Goal: Transaction & Acquisition: Purchase product/service

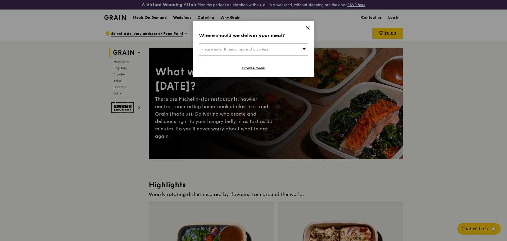
click at [303, 32] on div "Where should we deliver your meal?" at bounding box center [253, 35] width 109 height 7
click at [303, 31] on div "Where should we deliver your meal? Please enter three or more characters Browse…" at bounding box center [254, 49] width 122 height 56
click at [303, 28] on div "Where should we deliver your meal? Please enter three or more characters Browse…" at bounding box center [254, 49] width 122 height 56
click at [305, 27] on div "Where should we deliver your meal? Please enter three or more characters Browse…" at bounding box center [254, 49] width 122 height 56
click at [307, 26] on icon at bounding box center [307, 27] width 5 height 5
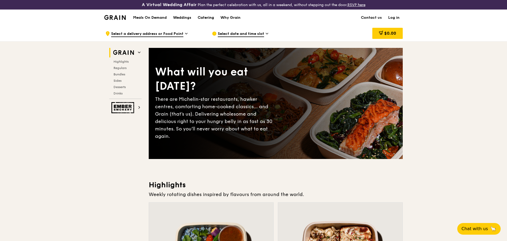
click at [209, 16] on div "Catering" at bounding box center [206, 18] width 16 height 16
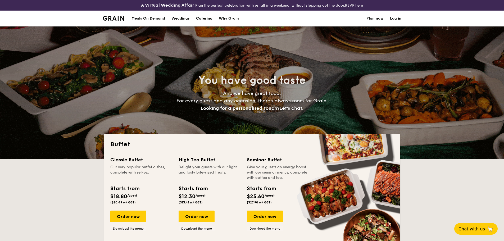
select select
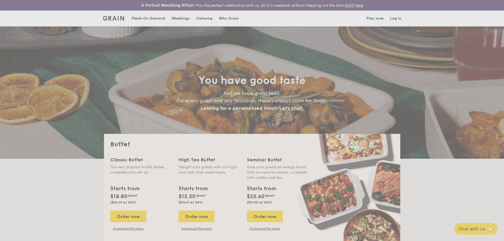
scroll to position [26, 0]
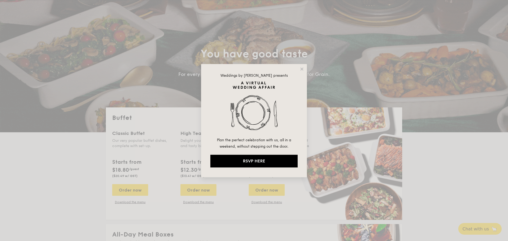
click at [297, 68] on div "Weddings by Grain presents Plan the perfect celebration with us, all in a weeke…" at bounding box center [254, 120] width 106 height 113
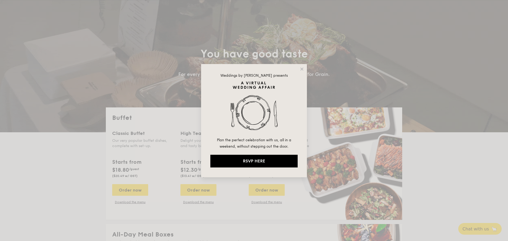
click at [304, 67] on div "Weddings by Grain presents Plan the perfect celebration with us, all in a weeke…" at bounding box center [254, 120] width 106 height 113
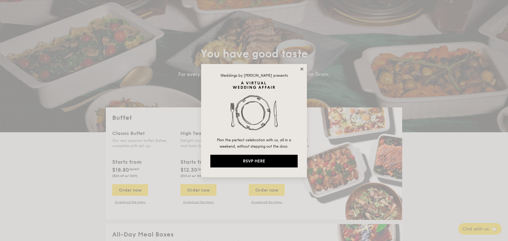
click at [304, 68] on icon at bounding box center [302, 69] width 5 height 5
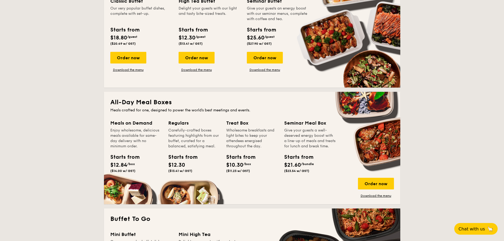
scroll to position [53, 0]
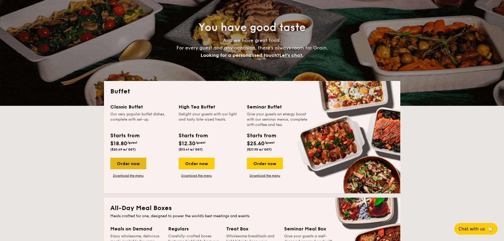
click at [127, 165] on div "Order now" at bounding box center [128, 164] width 36 height 12
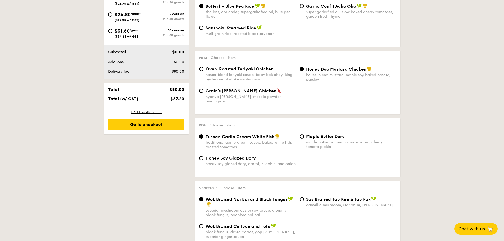
scroll to position [185, 0]
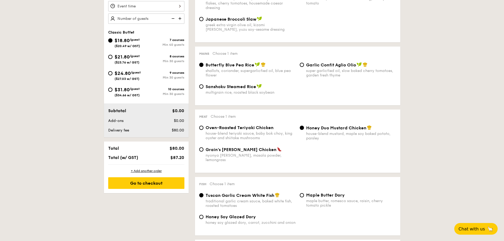
click at [125, 61] on span "($23.76 w/ GST)" at bounding box center [127, 63] width 25 height 4
click at [113, 59] on input "$21.80 /guest ($23.76 w/ GST) 8 courses Min 30 guests" at bounding box center [110, 57] width 4 height 4
radio input "true"
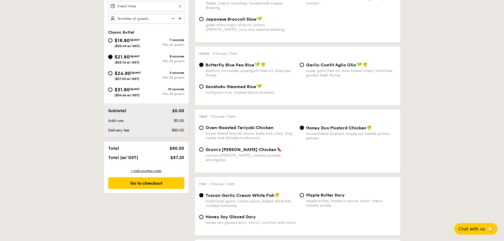
radio input "true"
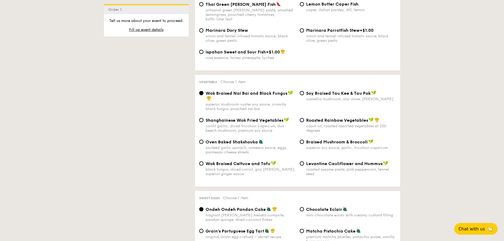
scroll to position [662, 0]
